Goal: Check status: Check status

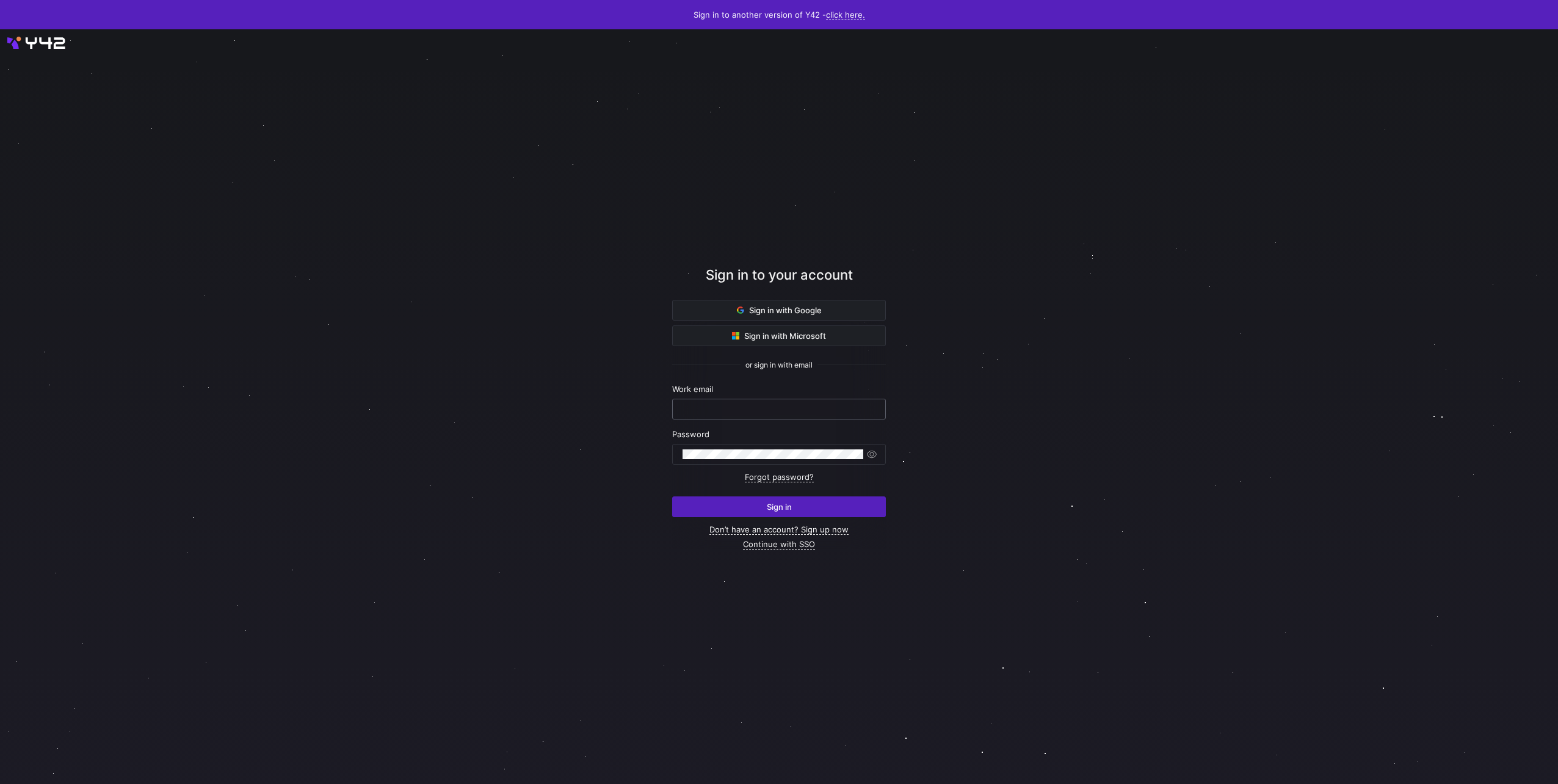
click at [730, 406] on input "text" at bounding box center [779, 409] width 192 height 10
type input "[PERSON_NAME][EMAIL_ADDRESS][DOMAIN_NAME]"
click at [779, 405] on input "[PERSON_NAME][EMAIL_ADDRESS][DOMAIN_NAME]" at bounding box center [779, 409] width 192 height 10
type input "[PERSON_NAME][EMAIL_ADDRESS][DOMAIN_NAME]"
click at [672, 496] on button "Sign in" at bounding box center [779, 507] width 213 height 21
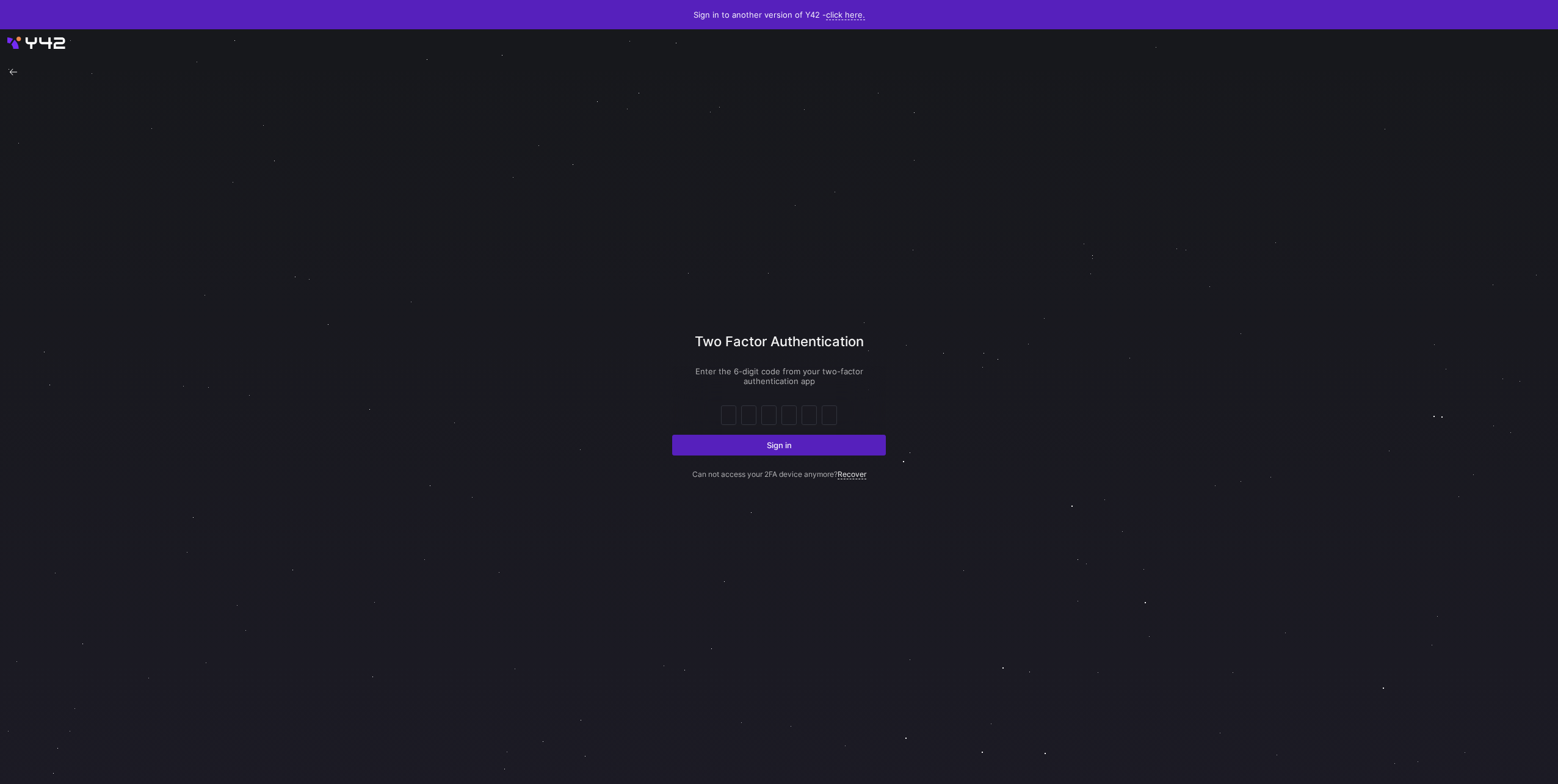
drag, startPoint x: 851, startPoint y: 305, endPoint x: 923, endPoint y: 349, distance: 84.4
click at [729, 407] on div at bounding box center [729, 414] width 10 height 18
drag, startPoint x: 732, startPoint y: 407, endPoint x: 779, endPoint y: 354, distance: 70.8
click at [732, 415] on input "text" at bounding box center [729, 414] width 10 height 14
type input "5"
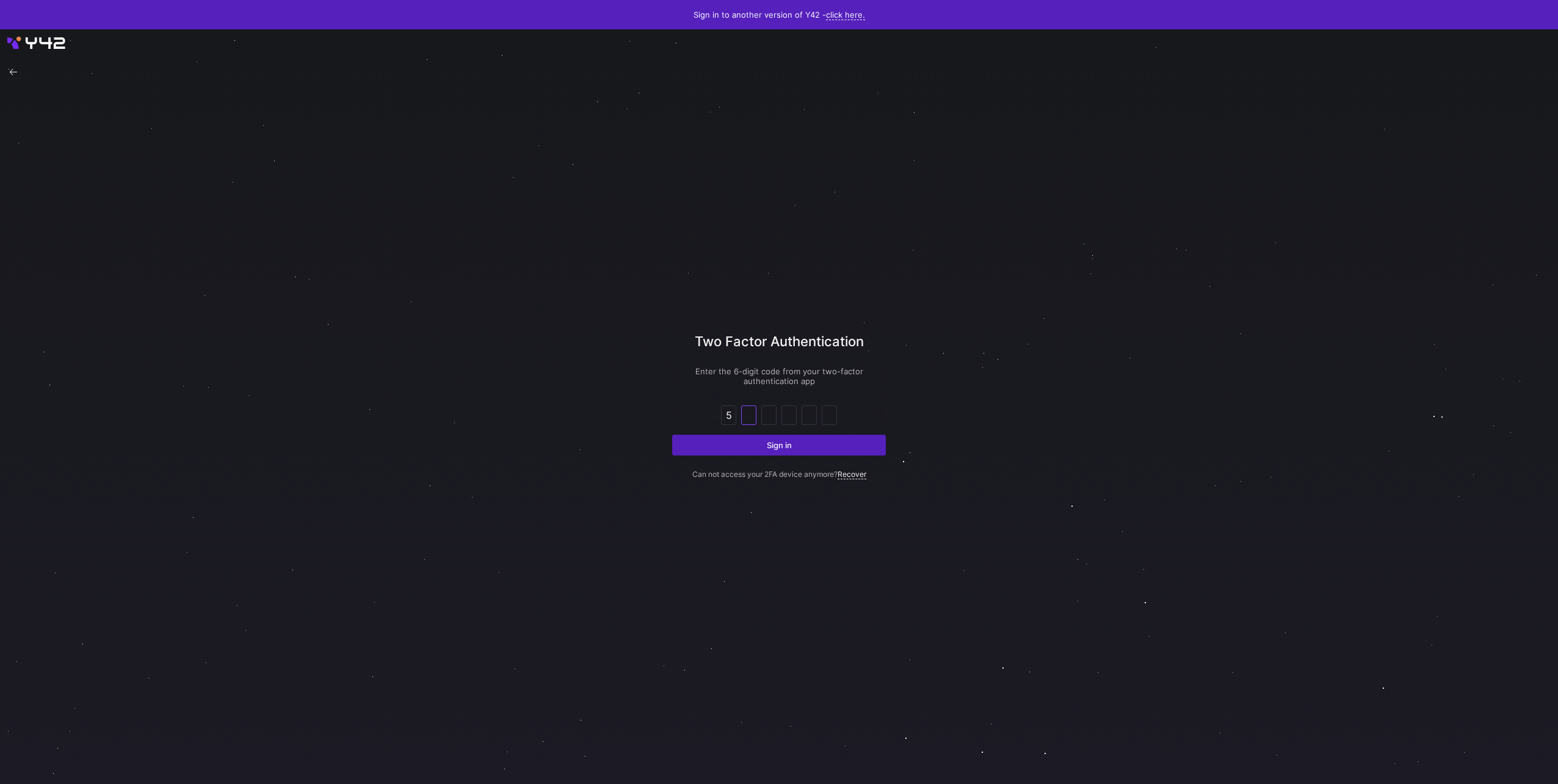
type input "3"
type input "0"
type input "9"
type input "3"
type input "1"
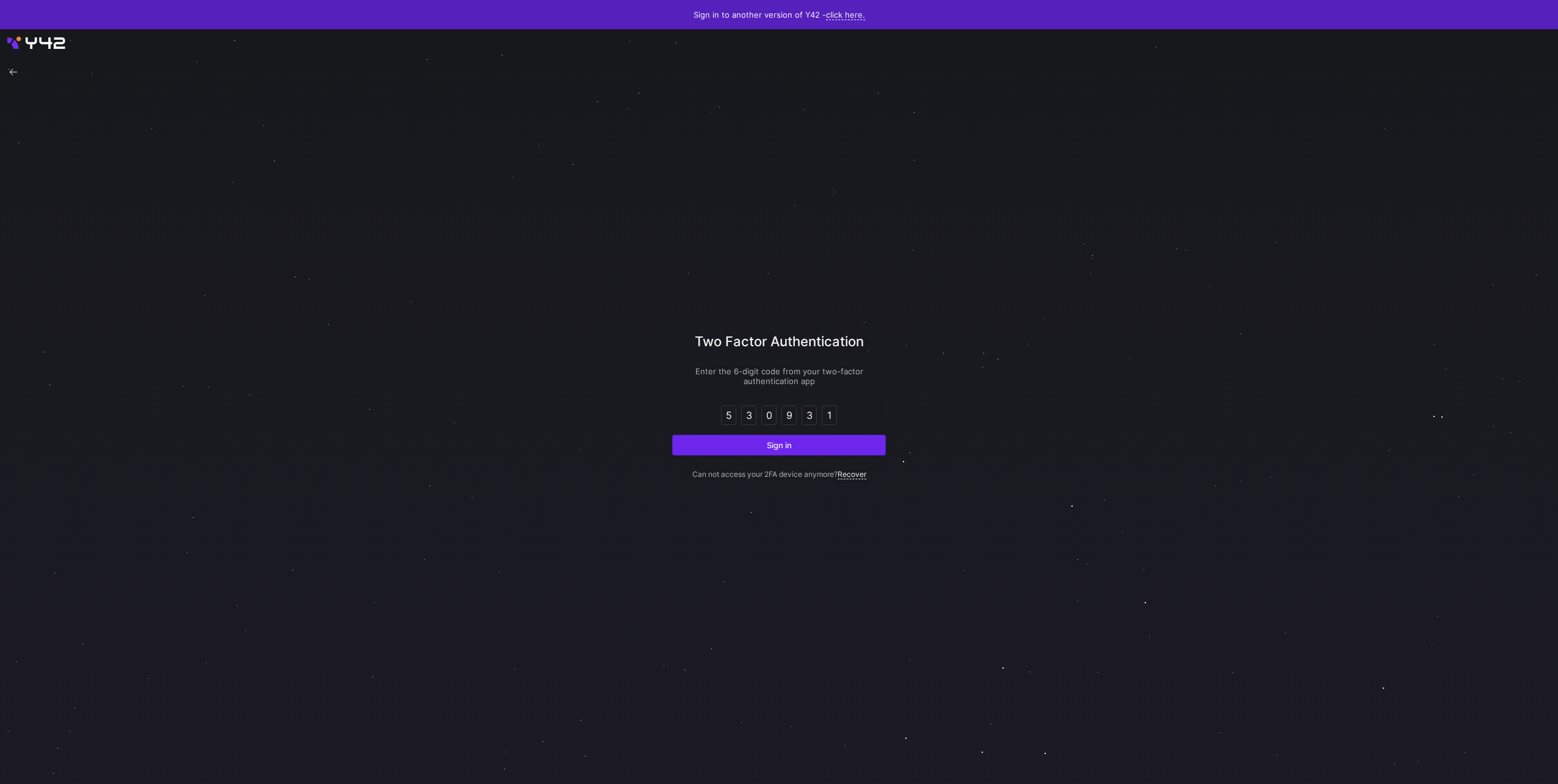
click at [771, 436] on span "submit" at bounding box center [779, 445] width 212 height 20
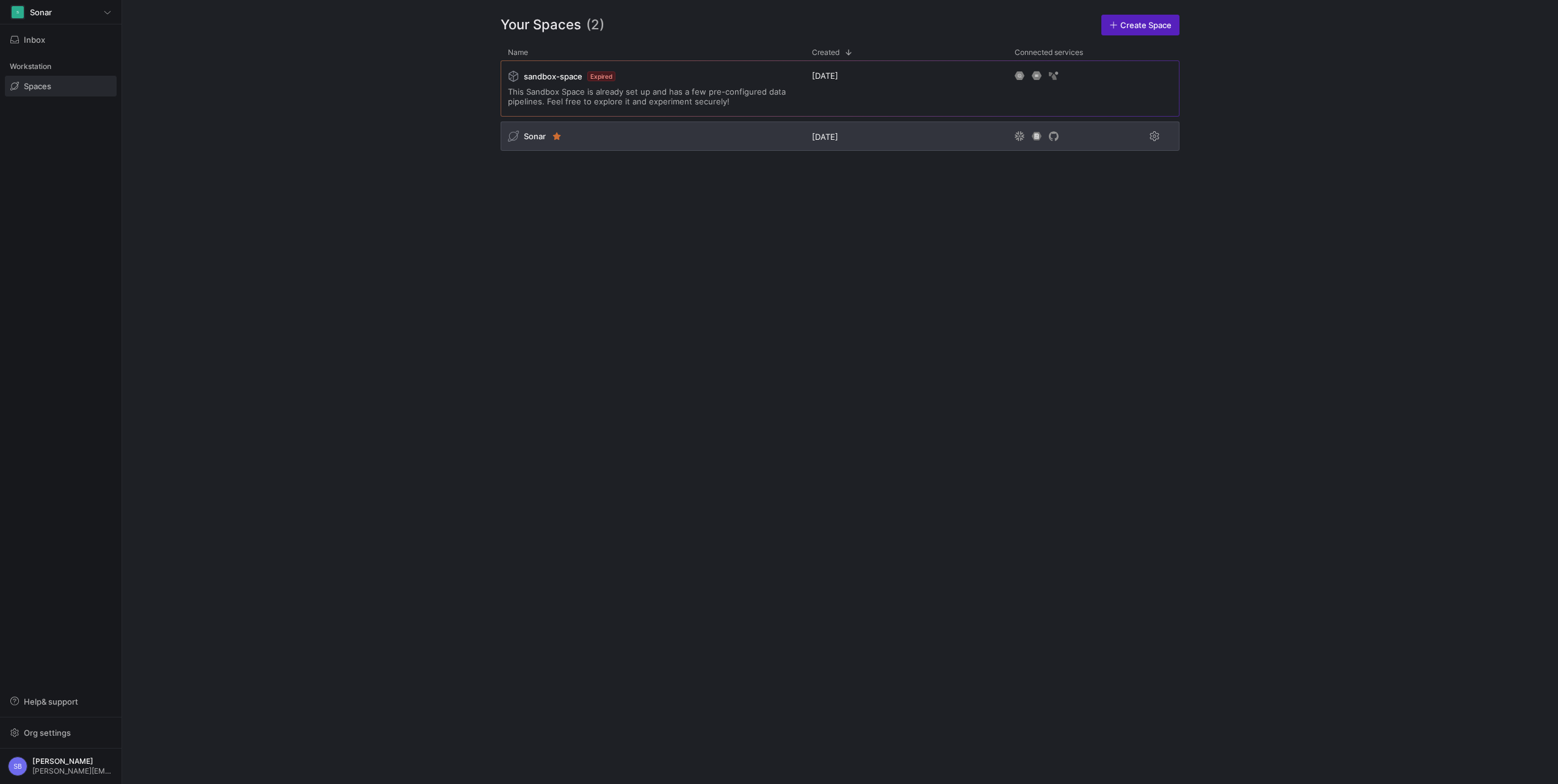
click at [524, 137] on span "Sonar" at bounding box center [535, 136] width 22 height 10
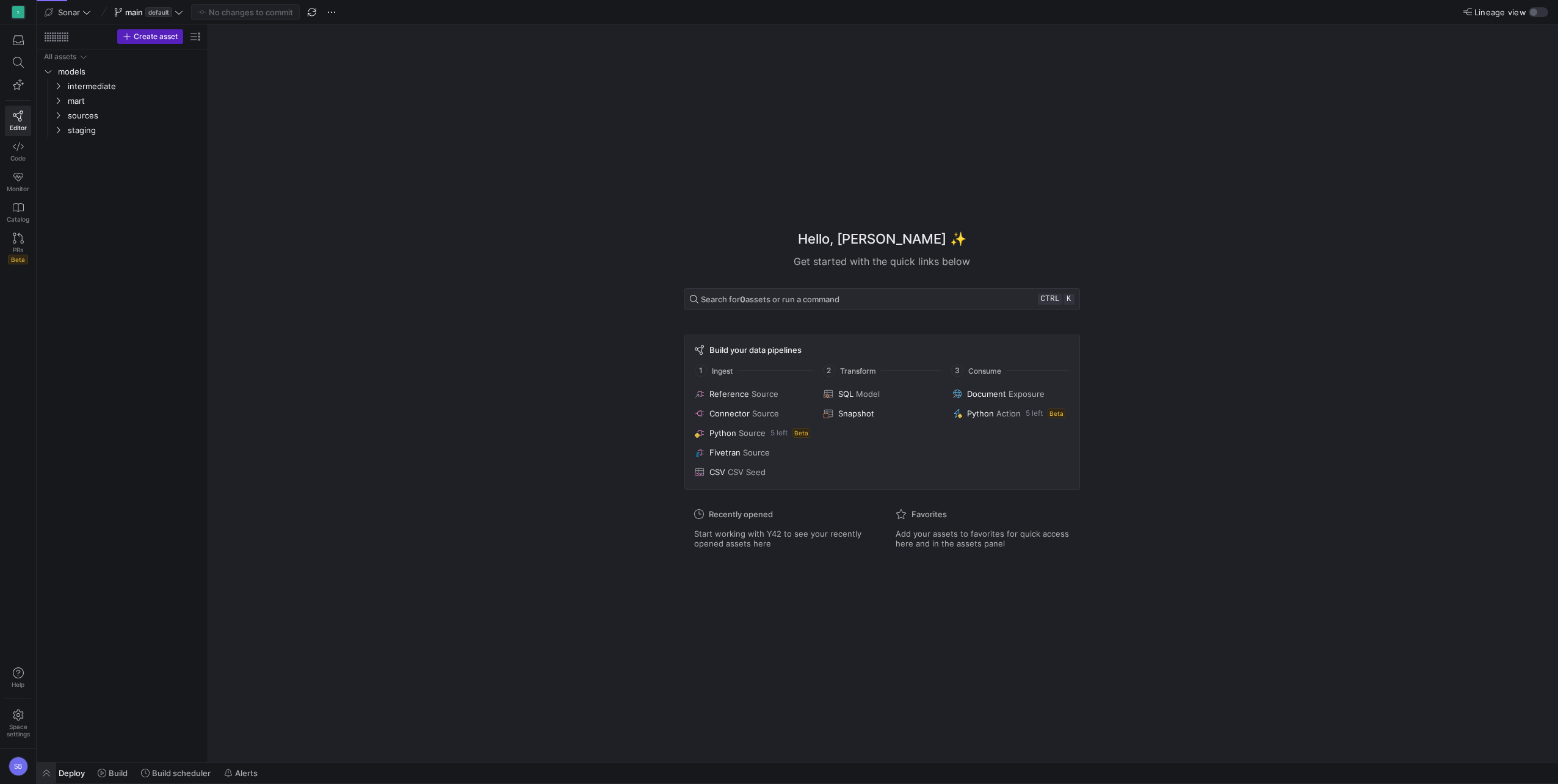
click at [50, 767] on span "button" at bounding box center [46, 773] width 20 height 21
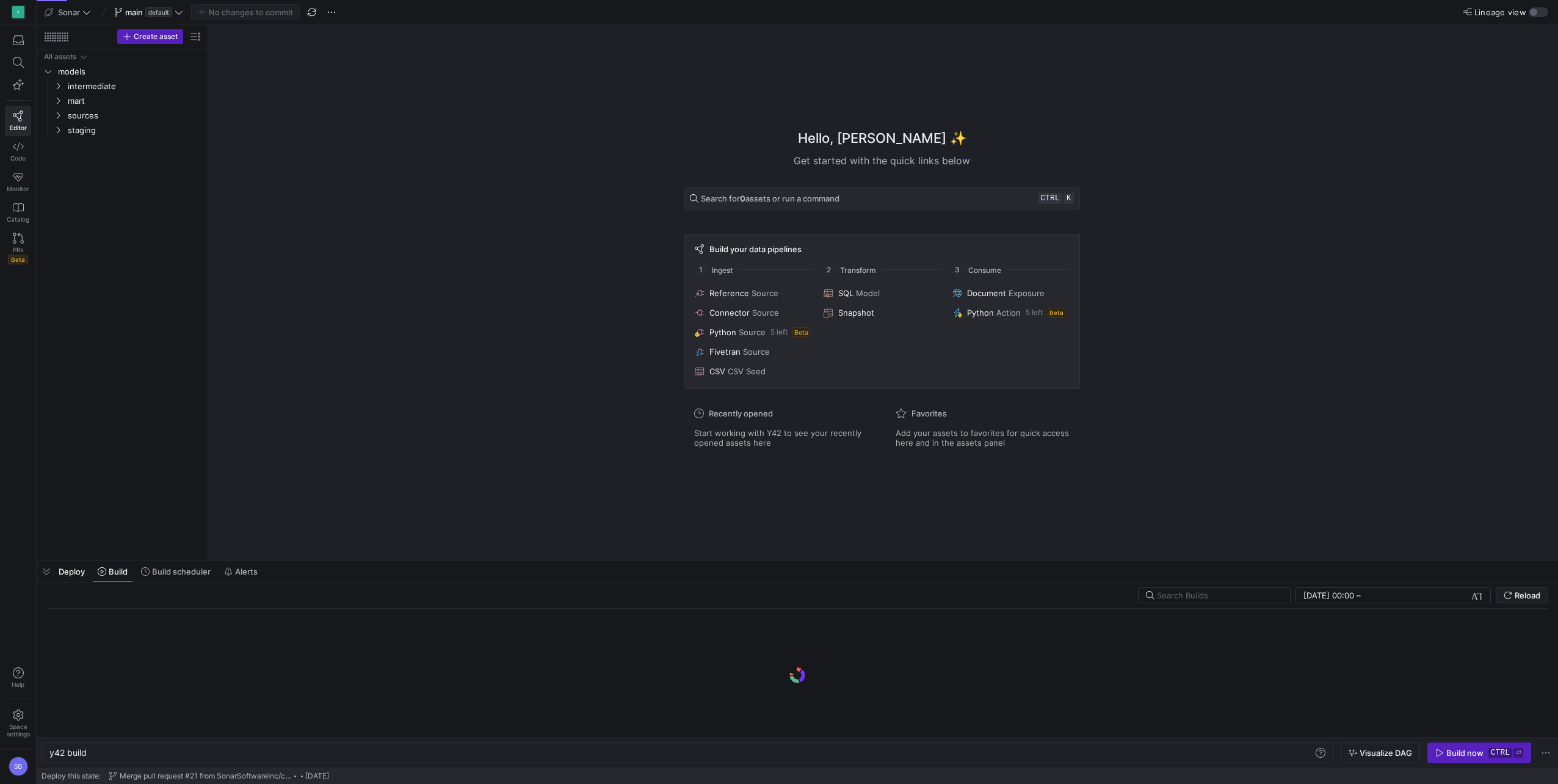
scroll to position [0, 36]
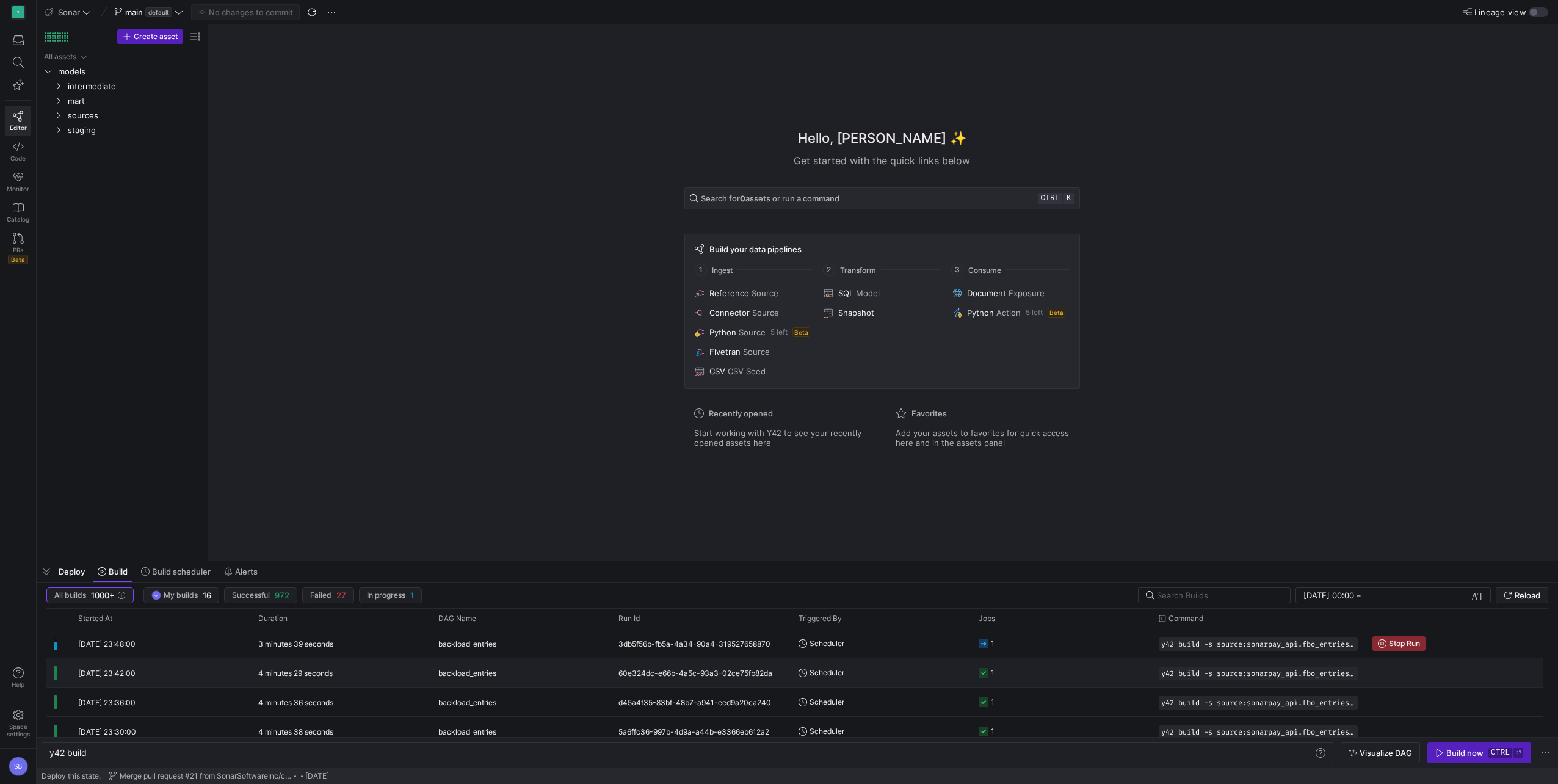
click at [294, 672] on y42-duration "4 minutes 29 seconds" at bounding box center [295, 673] width 74 height 10
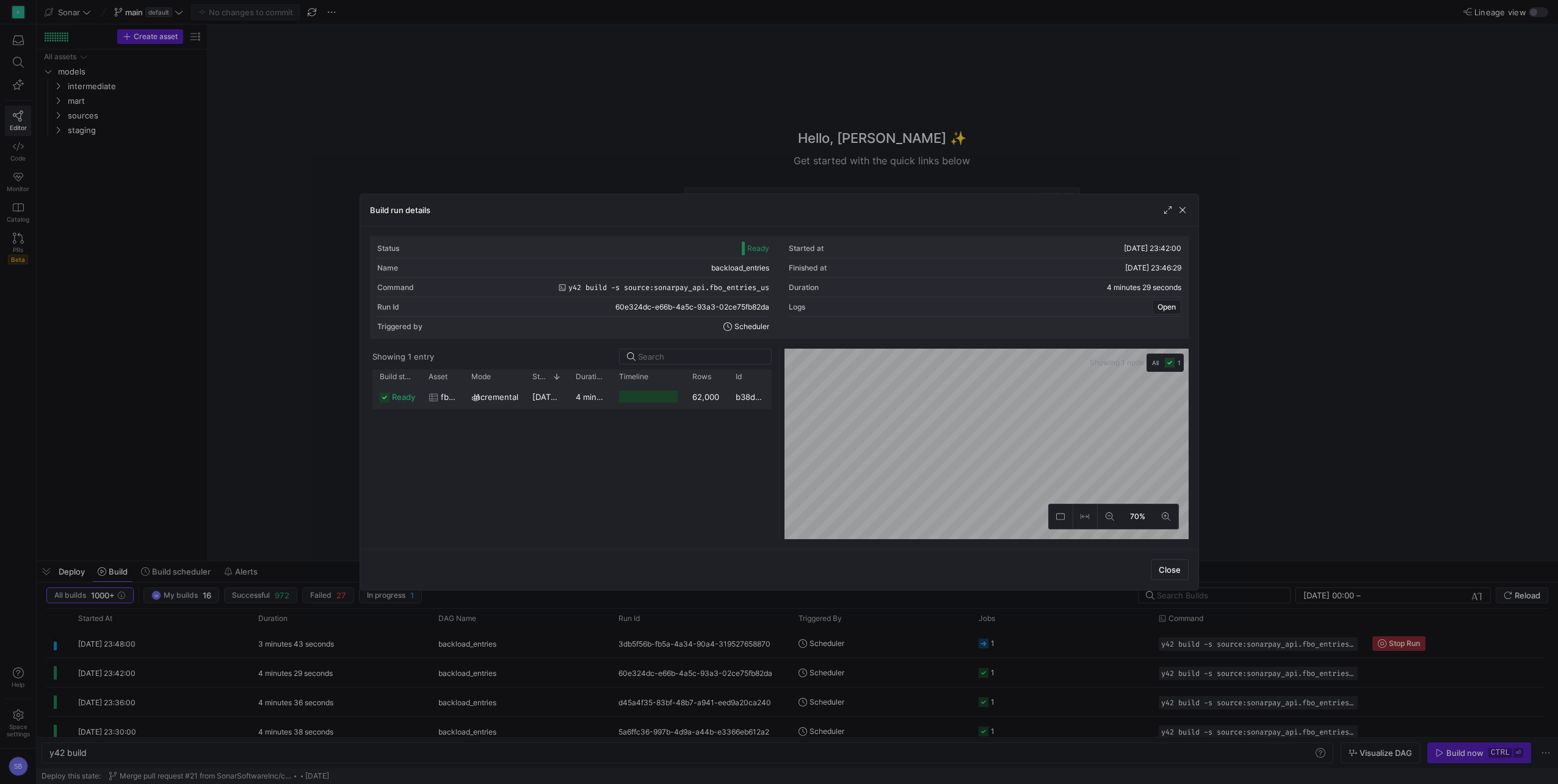
click at [592, 400] on y42-duration "4 minutes 27 seconds" at bounding box center [617, 396] width 84 height 10
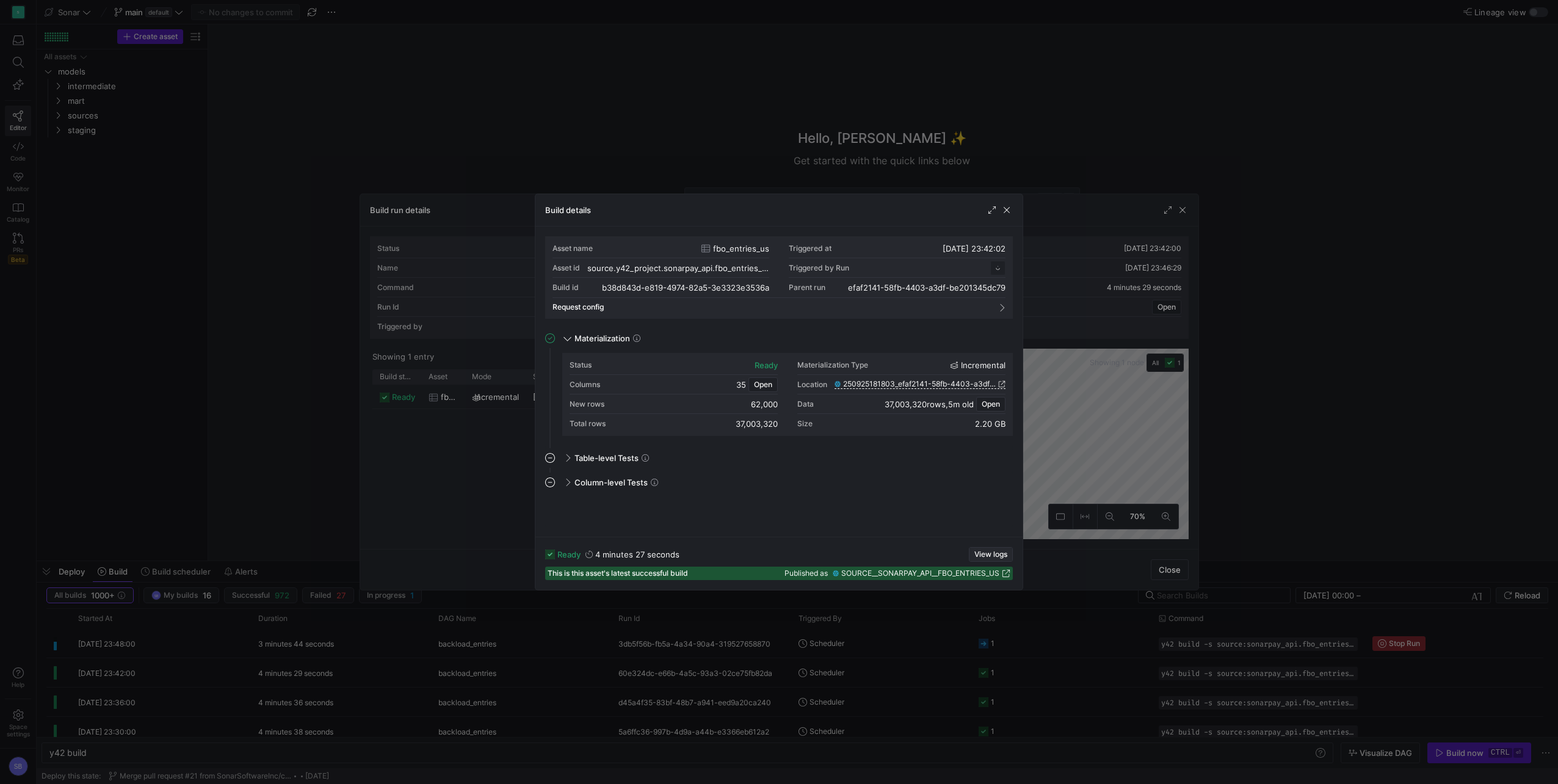
click at [992, 550] on span "View logs" at bounding box center [991, 553] width 33 height 9
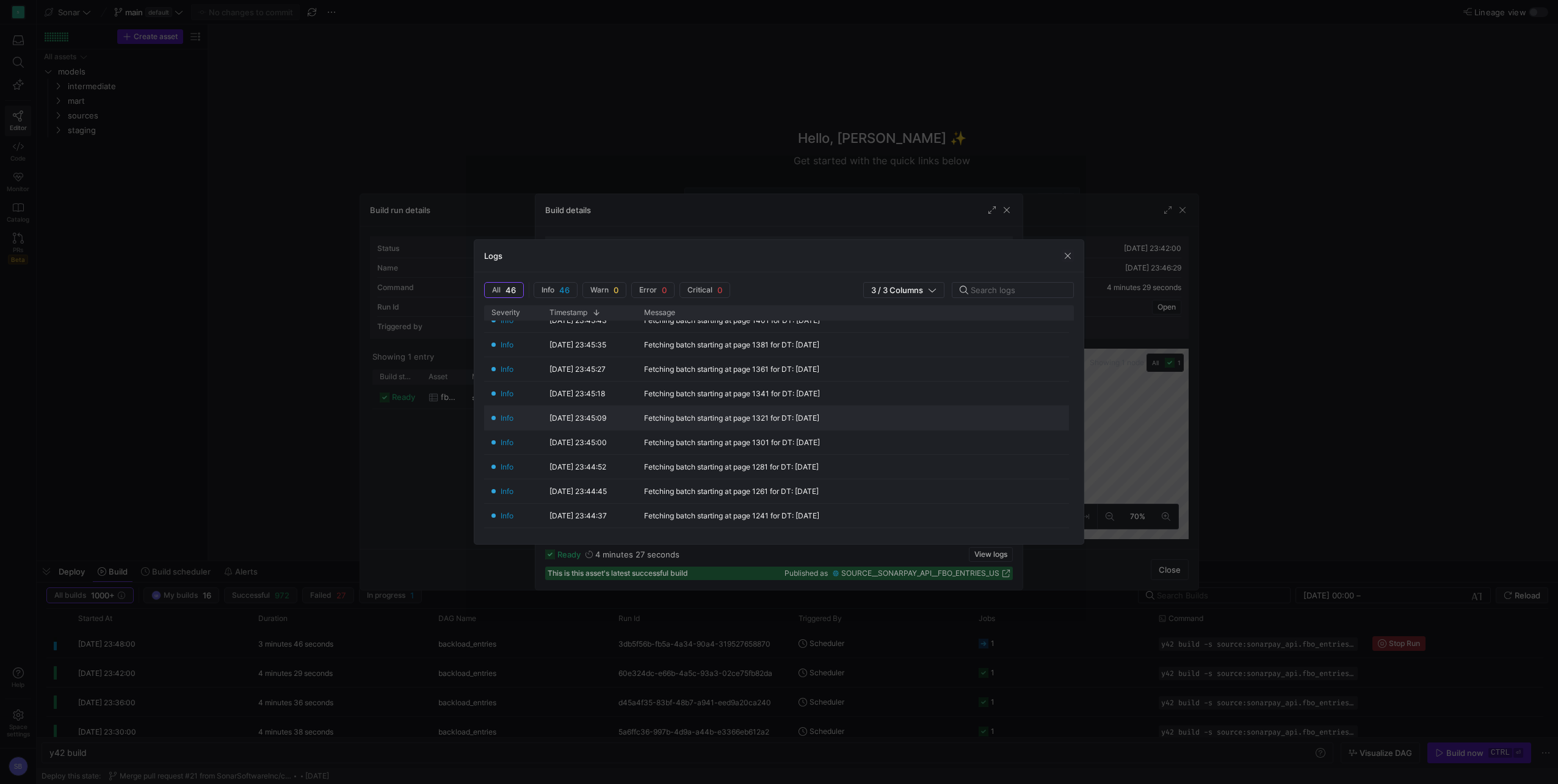
scroll to position [428, 0]
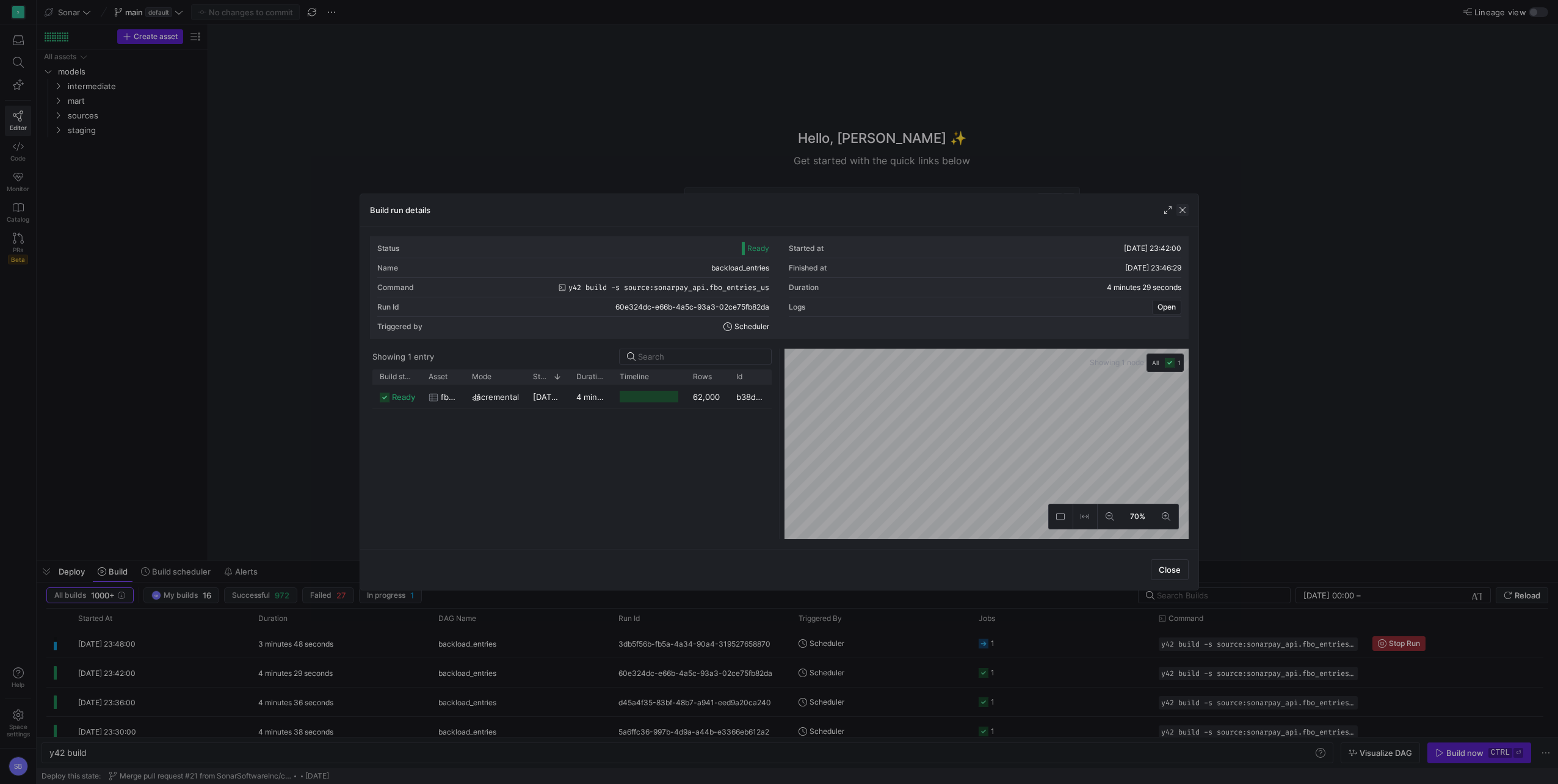
click at [1183, 206] on span "button" at bounding box center [1183, 210] width 12 height 12
